Goal: Task Accomplishment & Management: Manage account settings

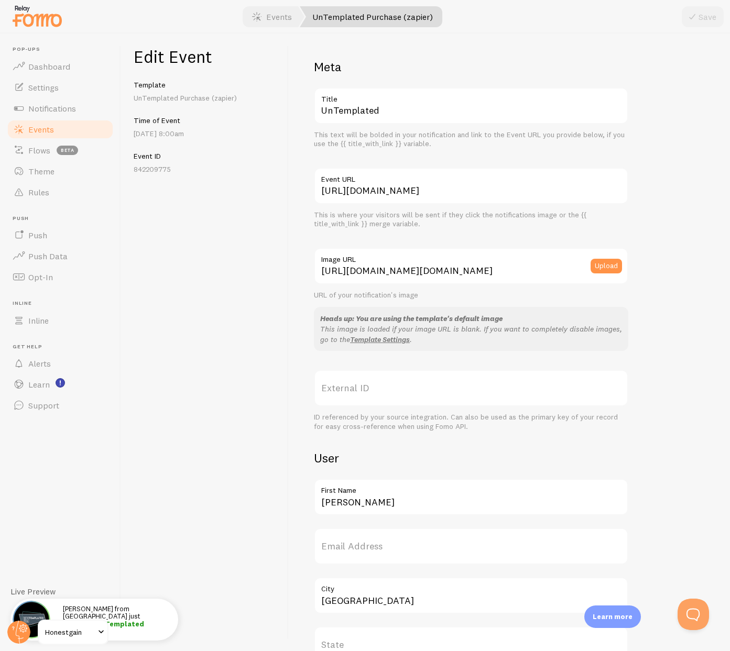
click at [55, 129] on link "Events" at bounding box center [60, 129] width 108 height 21
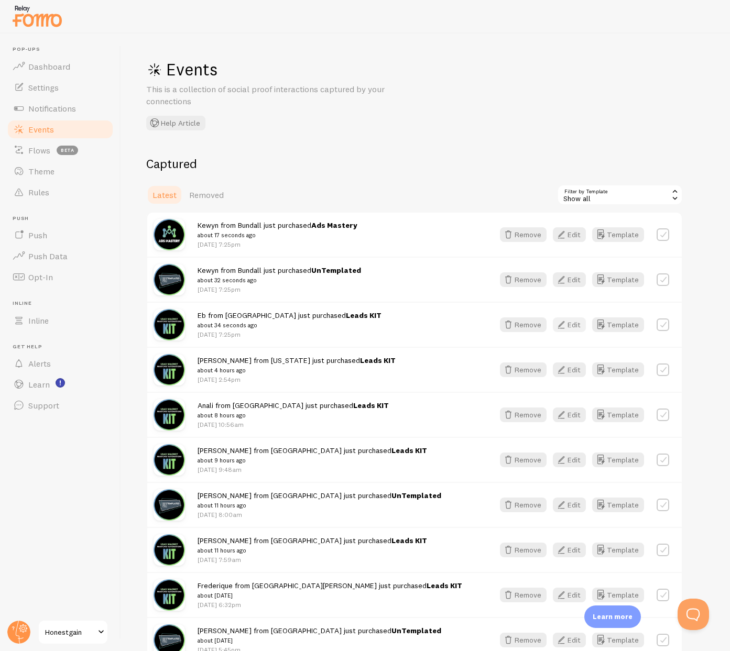
click at [572, 323] on button "Edit" at bounding box center [569, 325] width 33 height 15
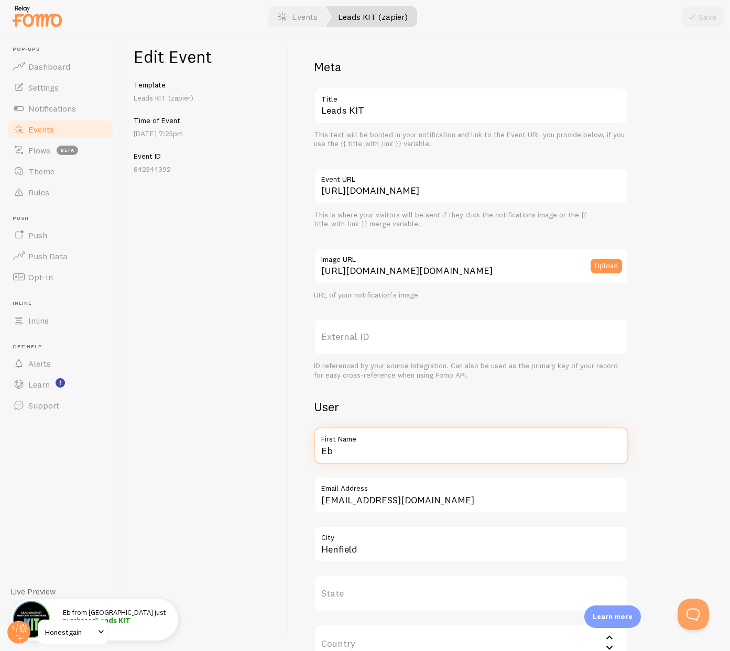
click at [377, 453] on input "Eb" at bounding box center [471, 446] width 314 height 37
type input "[PERSON_NAME]"
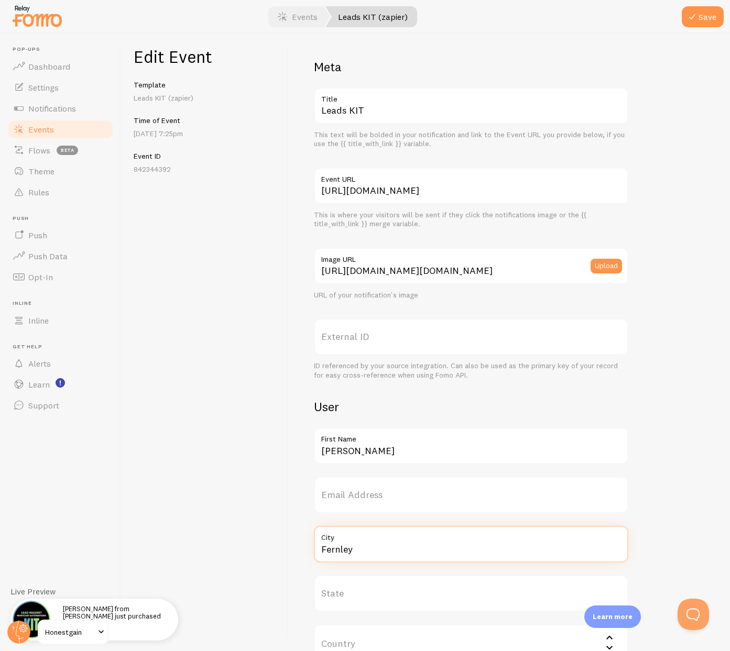
click at [353, 552] on input "Fernley" at bounding box center [471, 544] width 314 height 37
type input "Fernley"
click at [708, 17] on button "Save" at bounding box center [703, 16] width 42 height 21
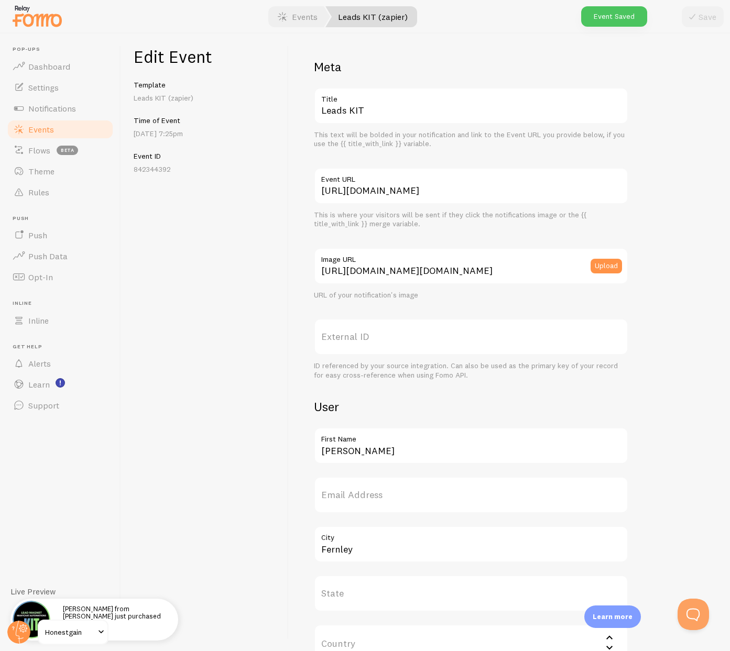
click at [48, 133] on span "Events" at bounding box center [41, 129] width 26 height 10
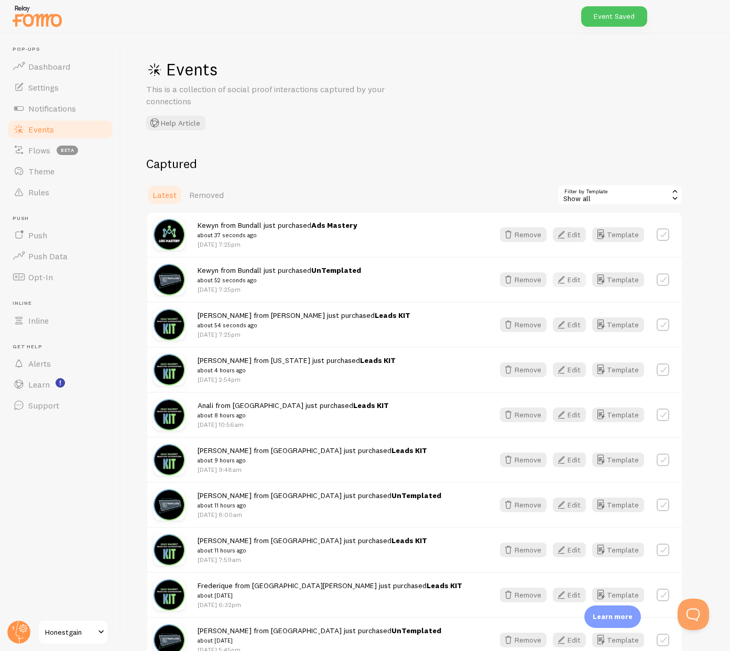
click at [571, 280] on button "Edit" at bounding box center [569, 280] width 33 height 15
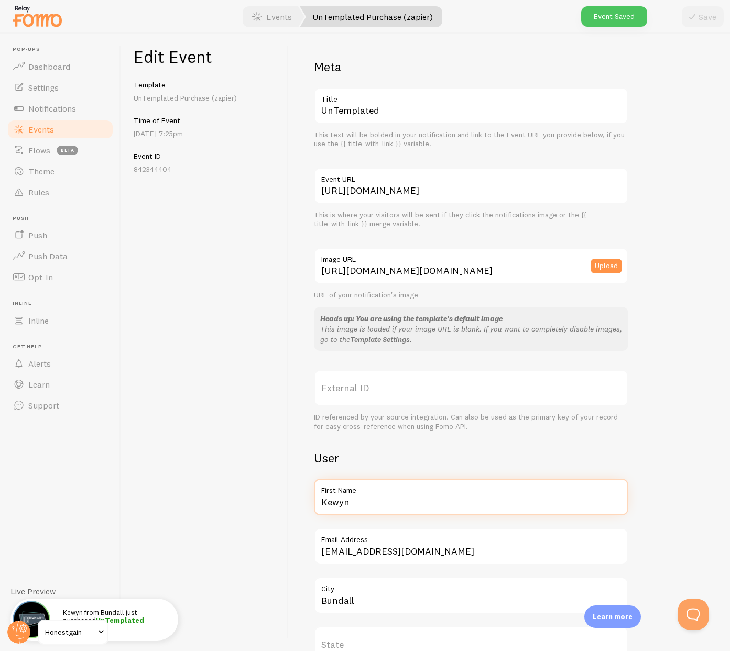
click at [355, 505] on input "Kewyn" at bounding box center [471, 497] width 314 height 37
type input "[PERSON_NAME]"
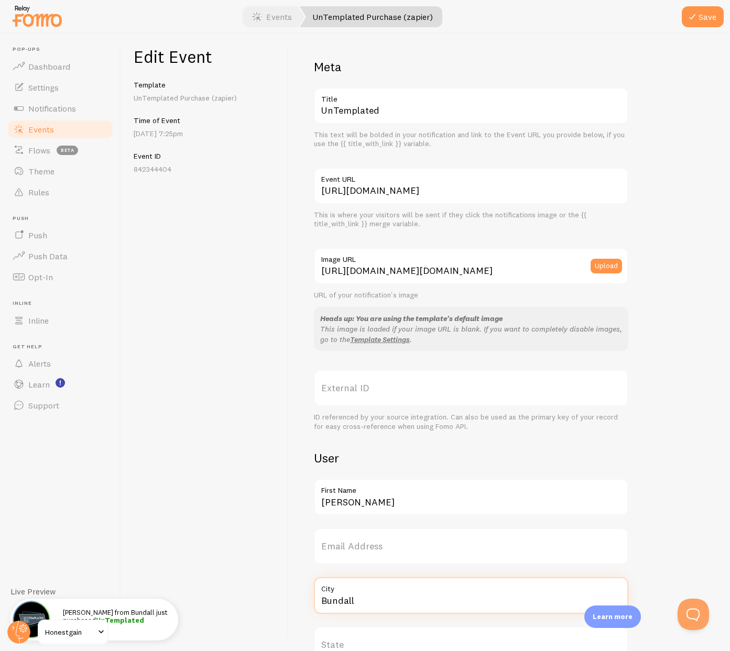
paste input "Fernley"
type input "Fernley"
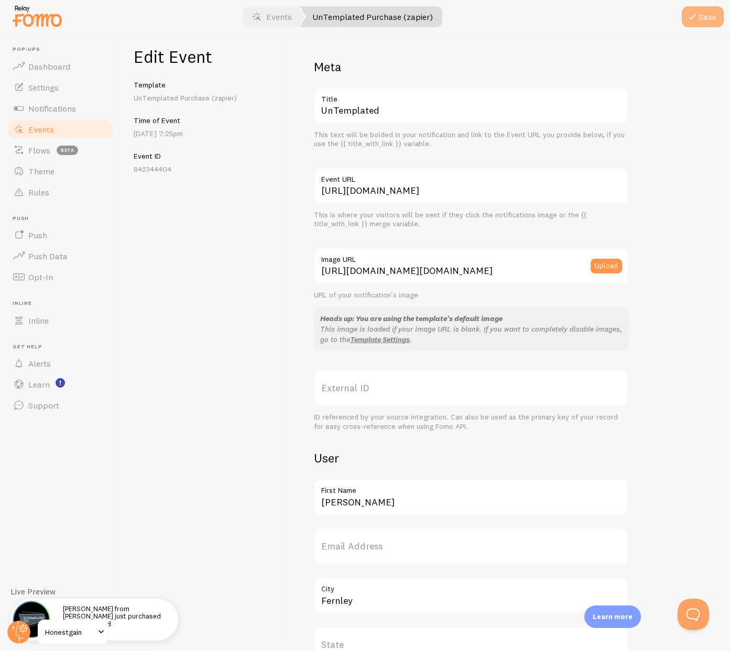
click at [696, 19] on icon "submit" at bounding box center [692, 16] width 13 height 13
click at [46, 132] on span "Events" at bounding box center [41, 129] width 26 height 10
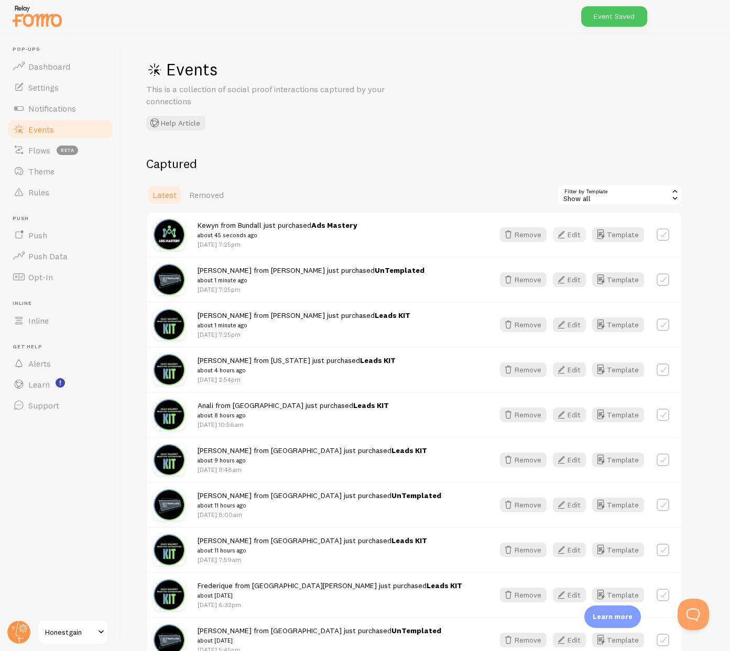
click at [578, 236] on button "Edit" at bounding box center [569, 234] width 33 height 15
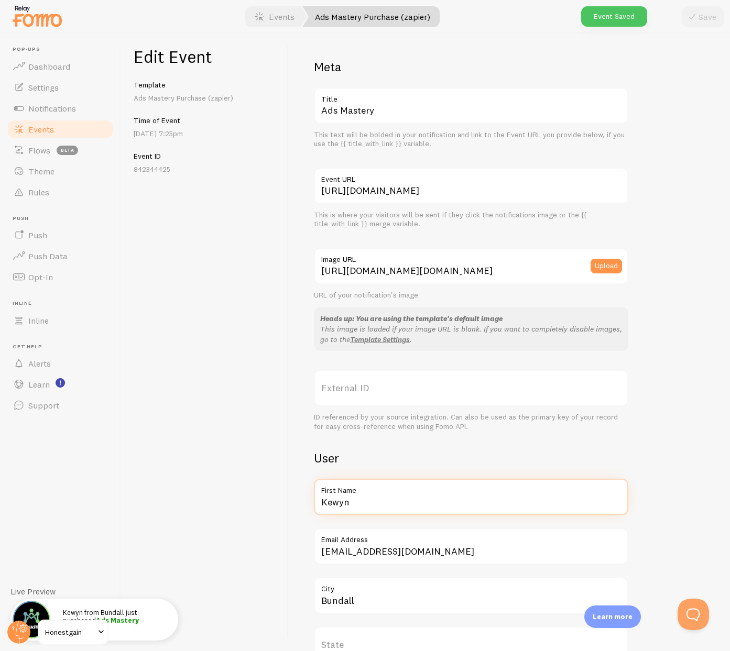
click at [381, 505] on input "Kewyn" at bounding box center [471, 497] width 314 height 37
type input "[PERSON_NAME]"
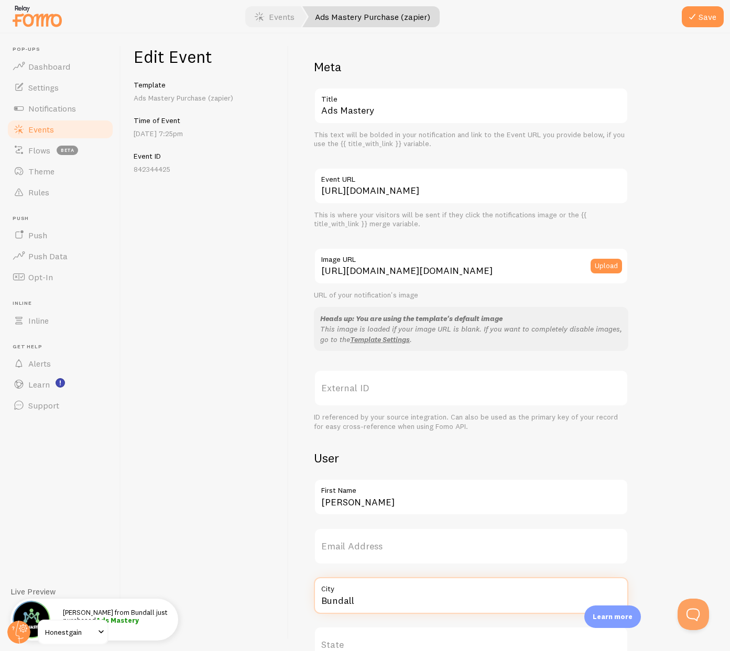
paste input "Fernley"
type input "Fernley"
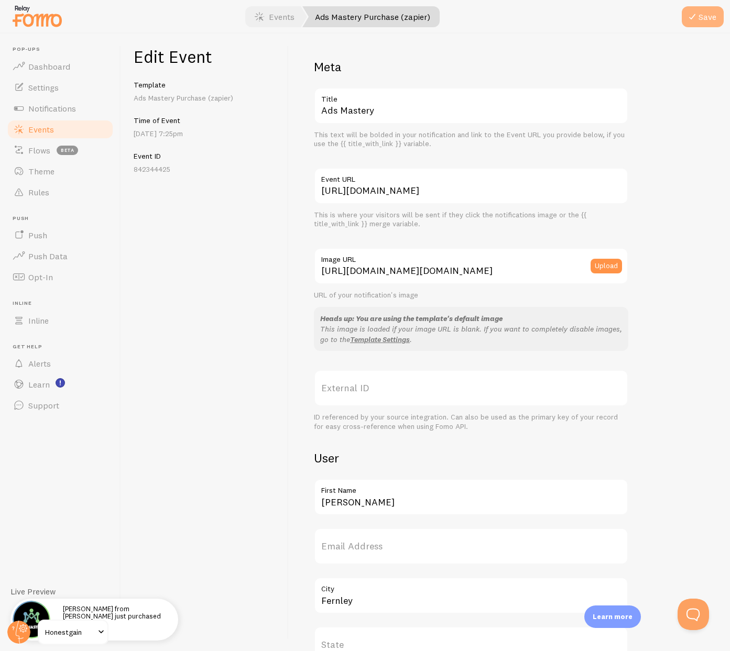
click at [704, 19] on button "Save" at bounding box center [703, 16] width 42 height 21
